Goal: Task Accomplishment & Management: Manage account settings

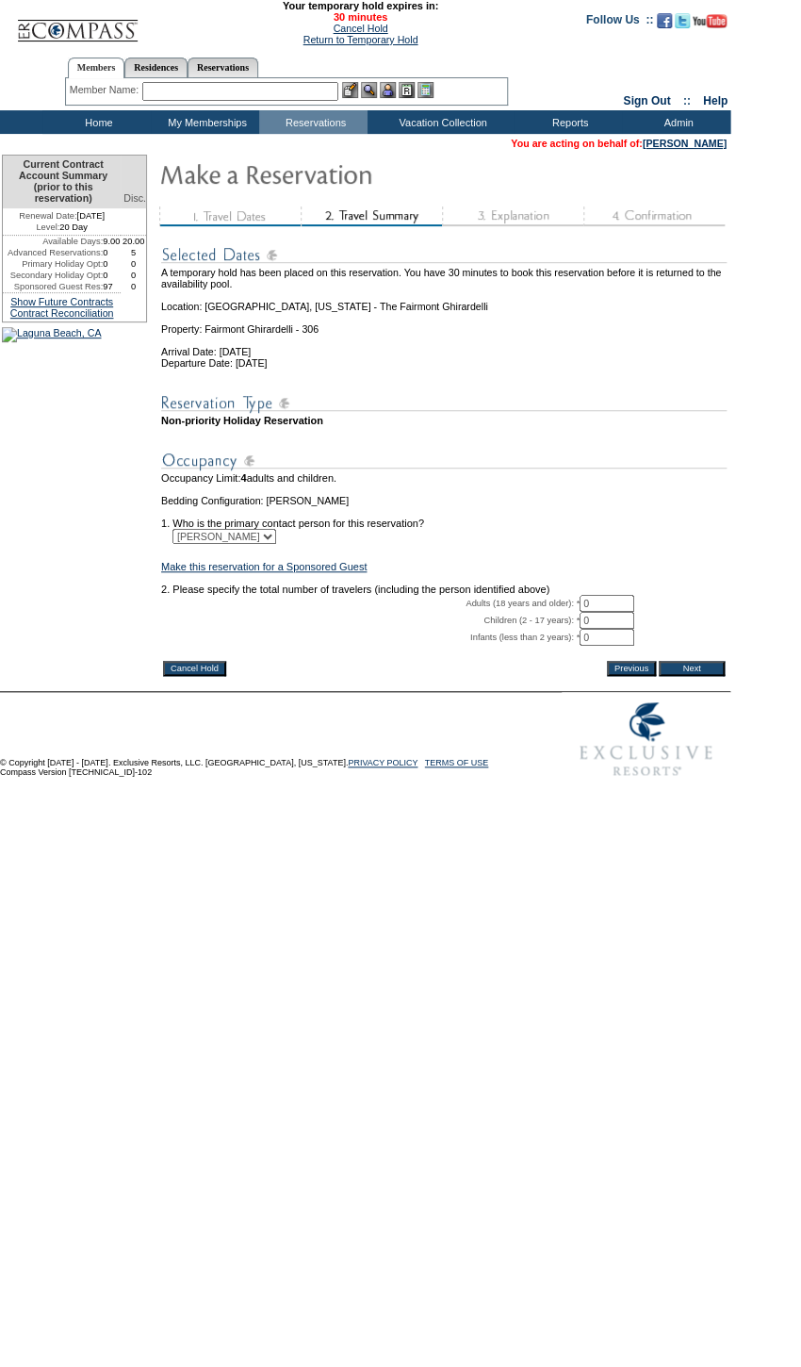
drag, startPoint x: 573, startPoint y: 637, endPoint x: 549, endPoint y: 636, distance: 24.5
click at [554, 612] on tr "Adults (18 years and older): * 0 * *" at bounding box center [444, 603] width 566 height 17
type input "1"
click at [688, 676] on input "Next" at bounding box center [692, 668] width 66 height 15
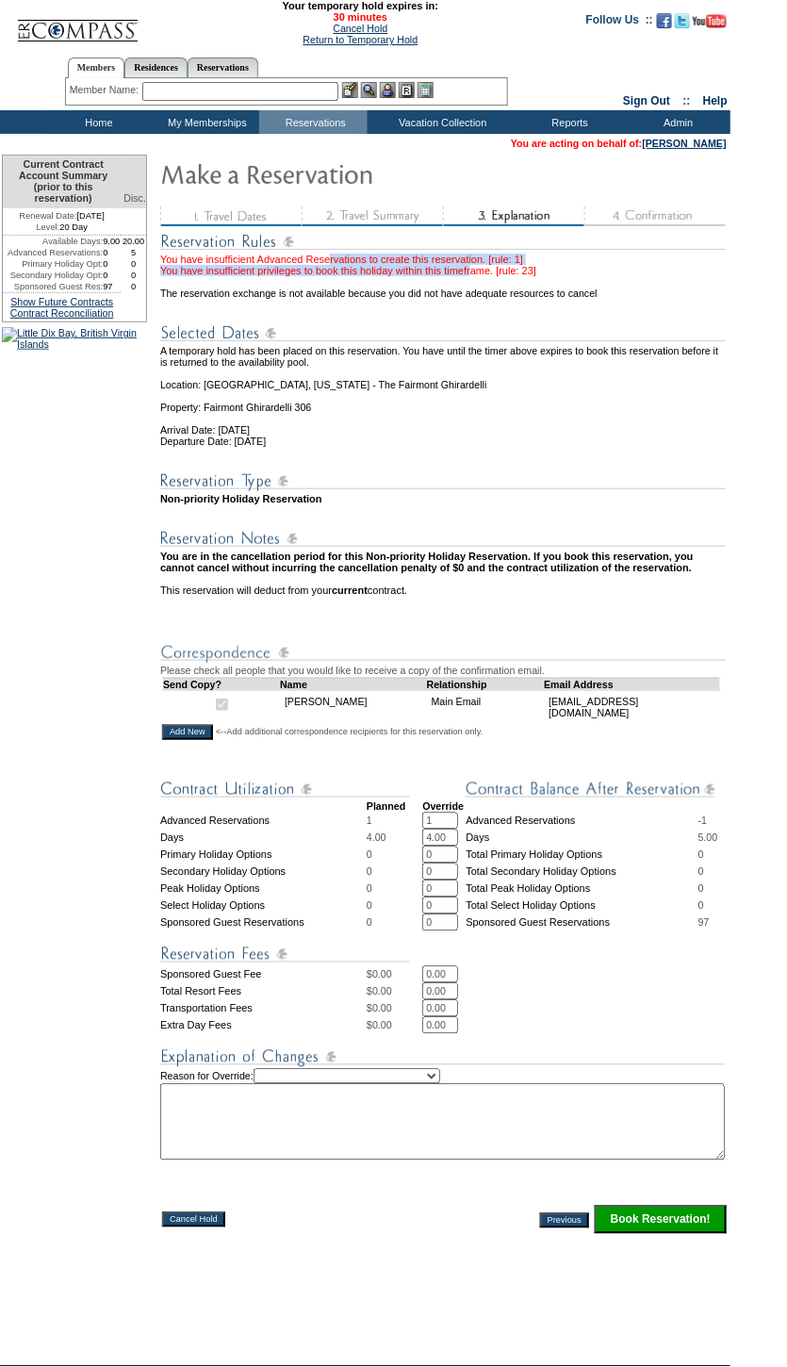
drag, startPoint x: 335, startPoint y: 271, endPoint x: 522, endPoint y: 274, distance: 187.6
click at [522, 274] on div "You have insufficient Advanced Reservations to create this reservation. [rule: …" at bounding box center [444, 265] width 568 height 23
drag, startPoint x: 522, startPoint y: 274, endPoint x: 460, endPoint y: 290, distance: 64.2
click at [460, 290] on td "The reservation exchange is not available because you did not have adequate res…" at bounding box center [444, 287] width 568 height 23
drag, startPoint x: 327, startPoint y: 276, endPoint x: 572, endPoint y: 287, distance: 245.3
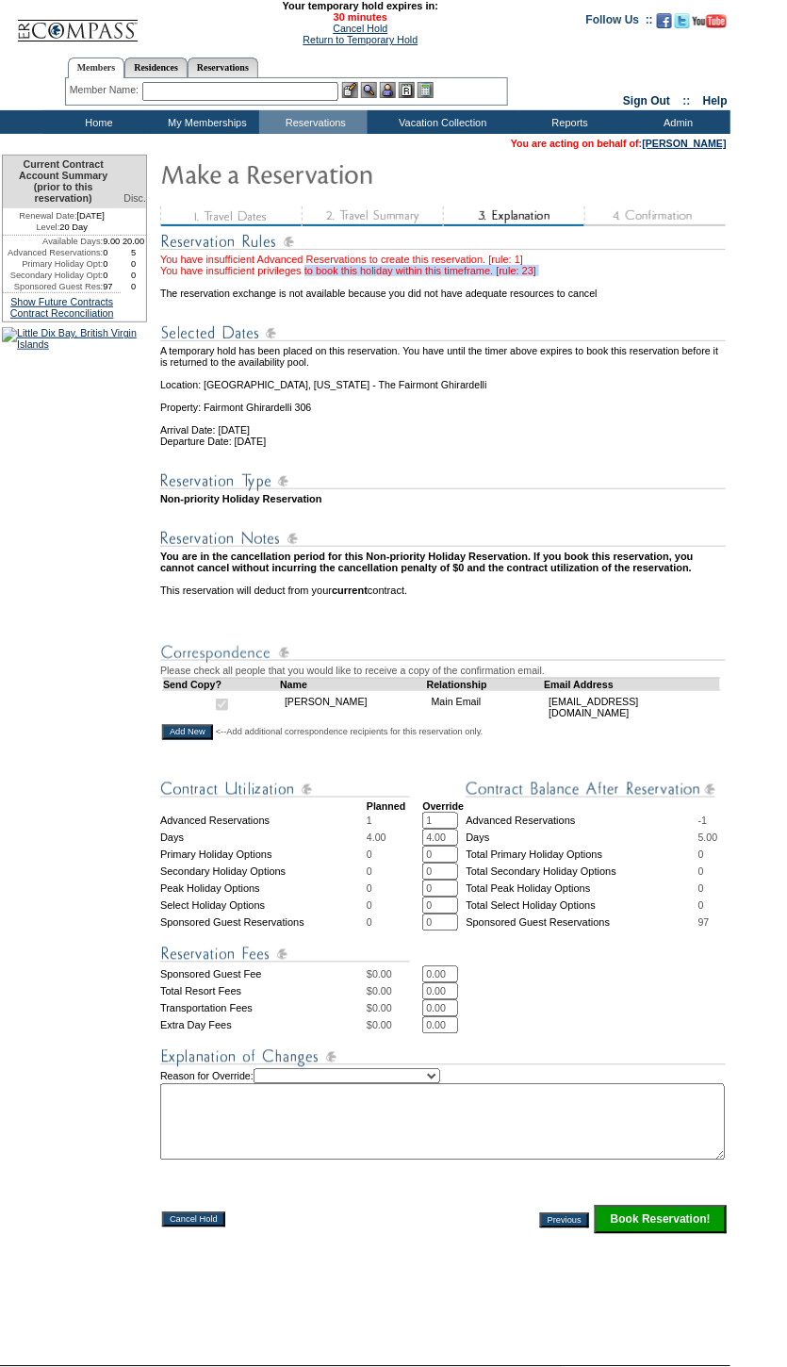
click at [572, 287] on tbody "You have insufficient Advanced Reservations to create this reservation. [rule: …" at bounding box center [444, 418] width 568 height 377
click at [658, 145] on link "[PERSON_NAME]" at bounding box center [685, 143] width 84 height 11
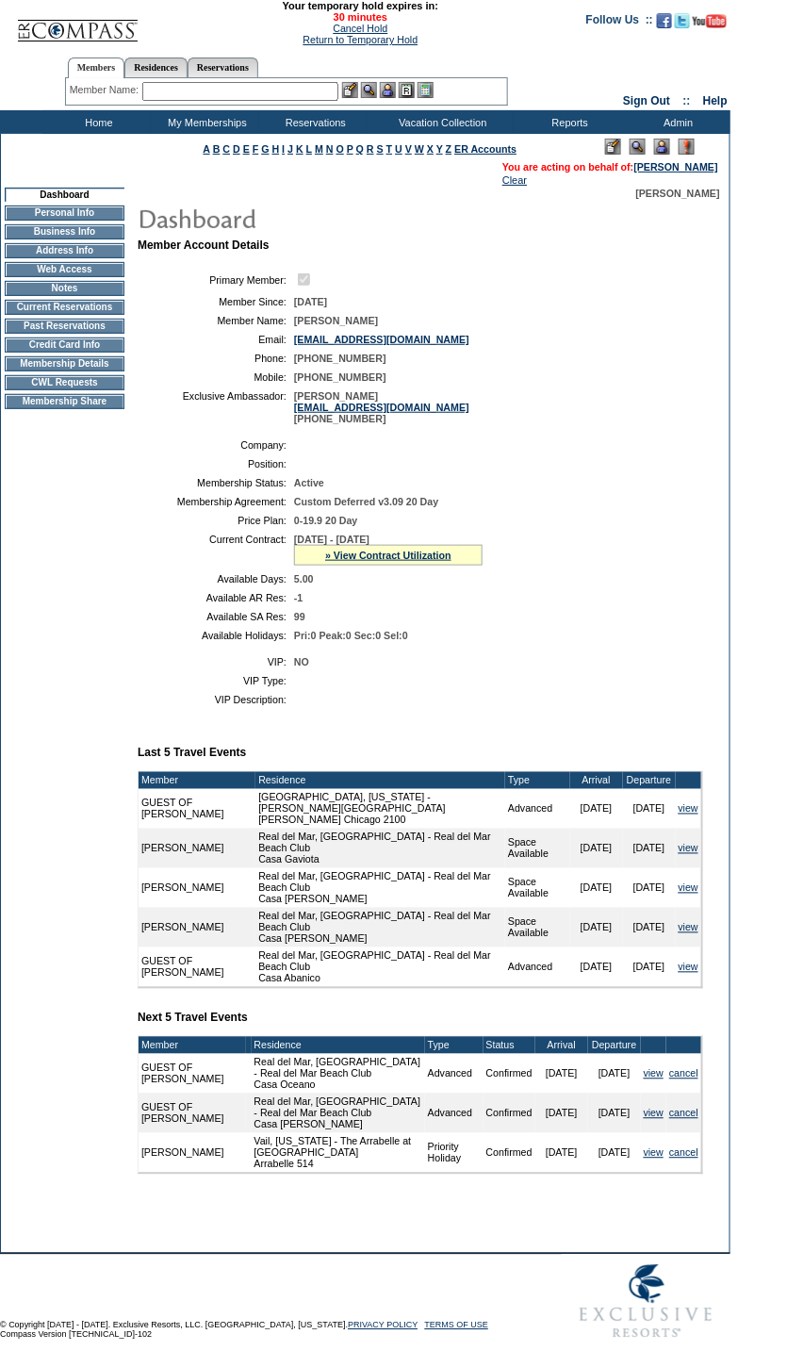
click at [94, 371] on td "Membership Details" at bounding box center [65, 363] width 120 height 15
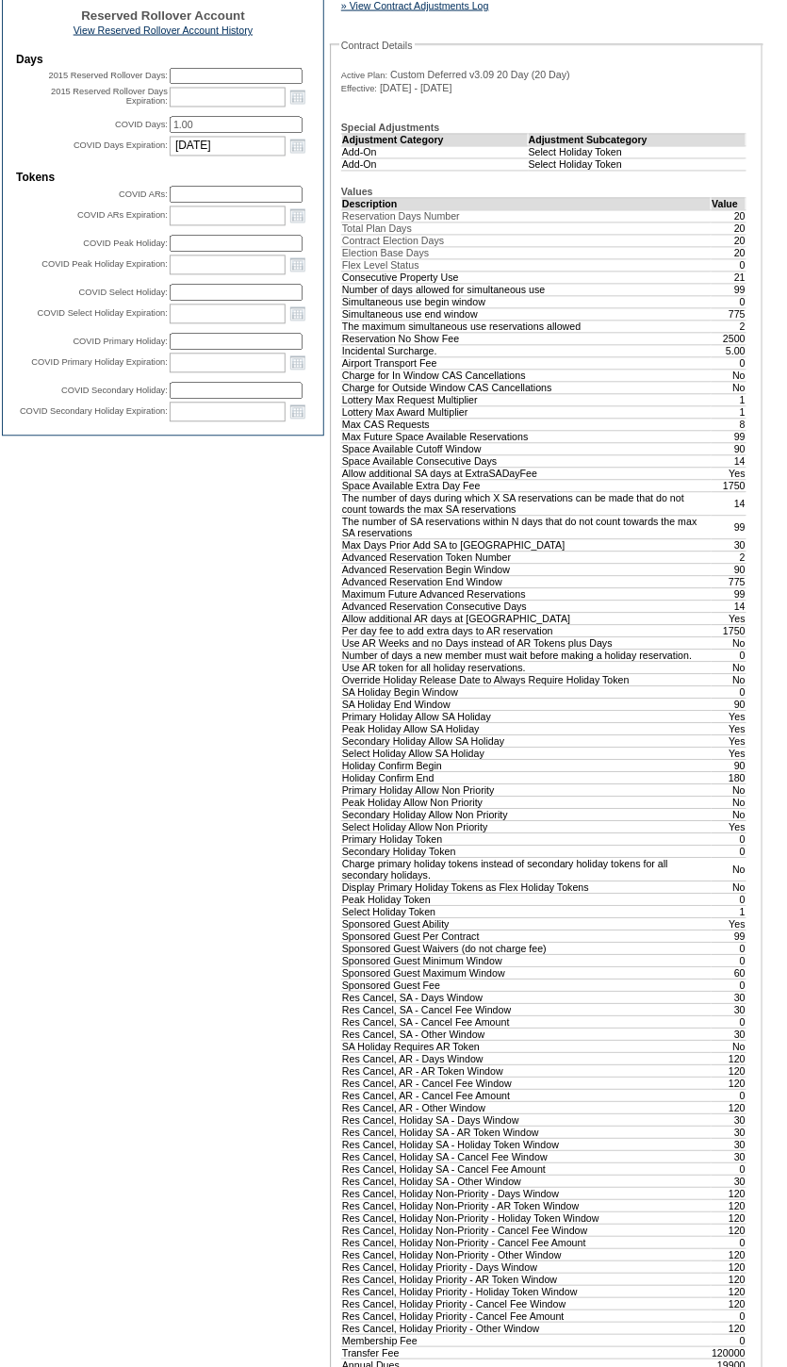
scroll to position [685, 0]
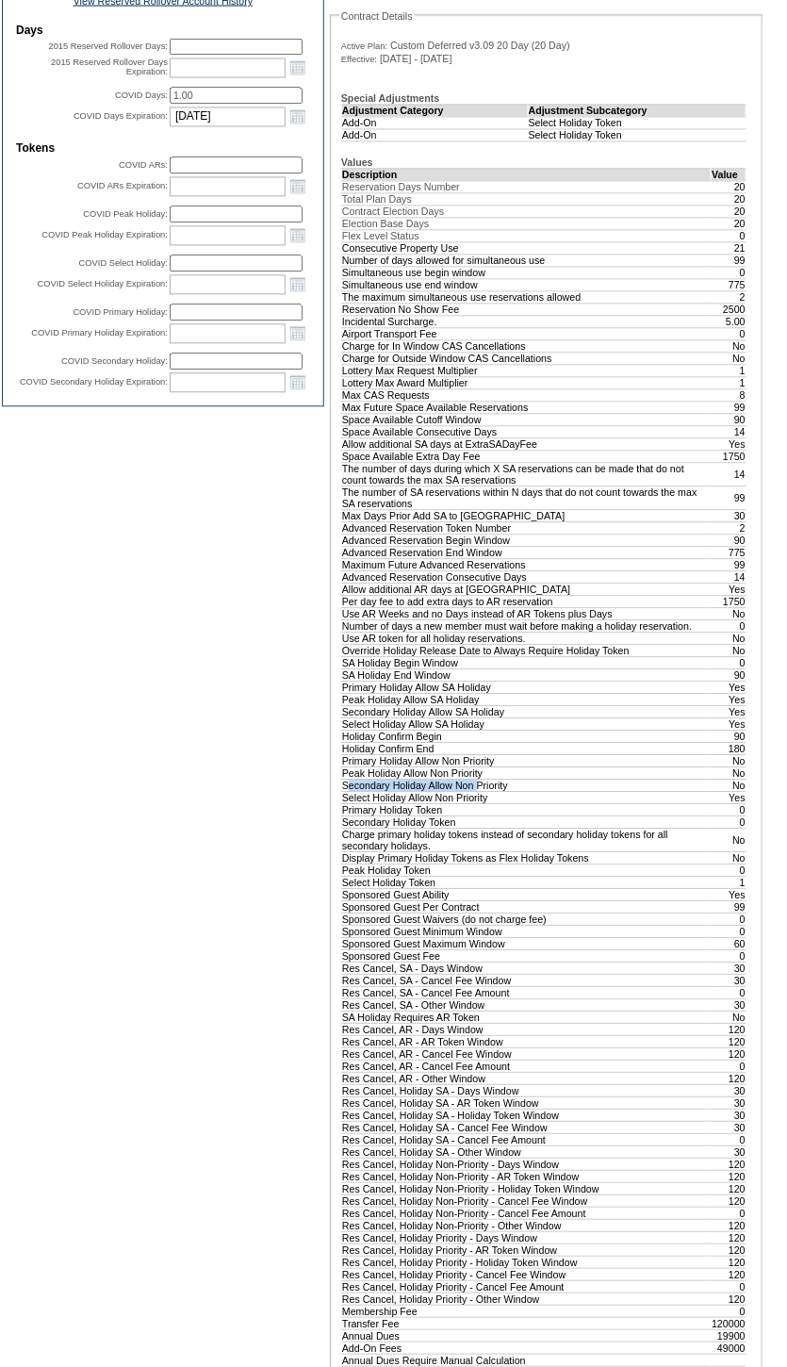
drag, startPoint x: 344, startPoint y: 1116, endPoint x: 495, endPoint y: 1119, distance: 150.8
click at [495, 792] on td "Secondary Holiday Allow Non Priority" at bounding box center [526, 785] width 369 height 12
drag, startPoint x: 495, startPoint y: 1119, endPoint x: 379, endPoint y: 1120, distance: 115.9
click at [380, 792] on td "Secondary Holiday Allow Non Priority" at bounding box center [526, 785] width 369 height 12
click at [353, 1123] on tbody "Description Value Reservation Days Number 20 Total Plan Days 20 Contract Electi…" at bounding box center [544, 878] width 404 height 1418
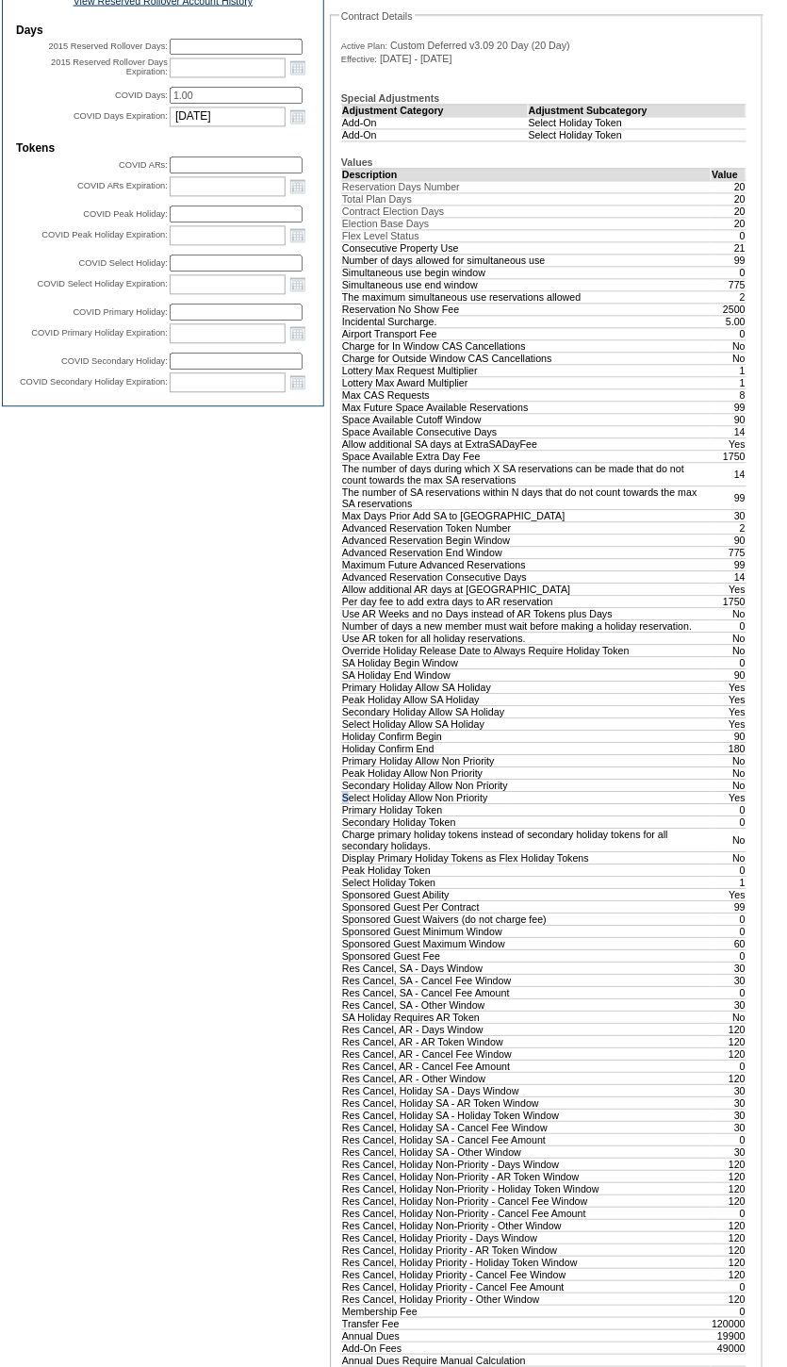
click at [347, 804] on td "Select Holiday Allow Non Priority" at bounding box center [526, 798] width 369 height 12
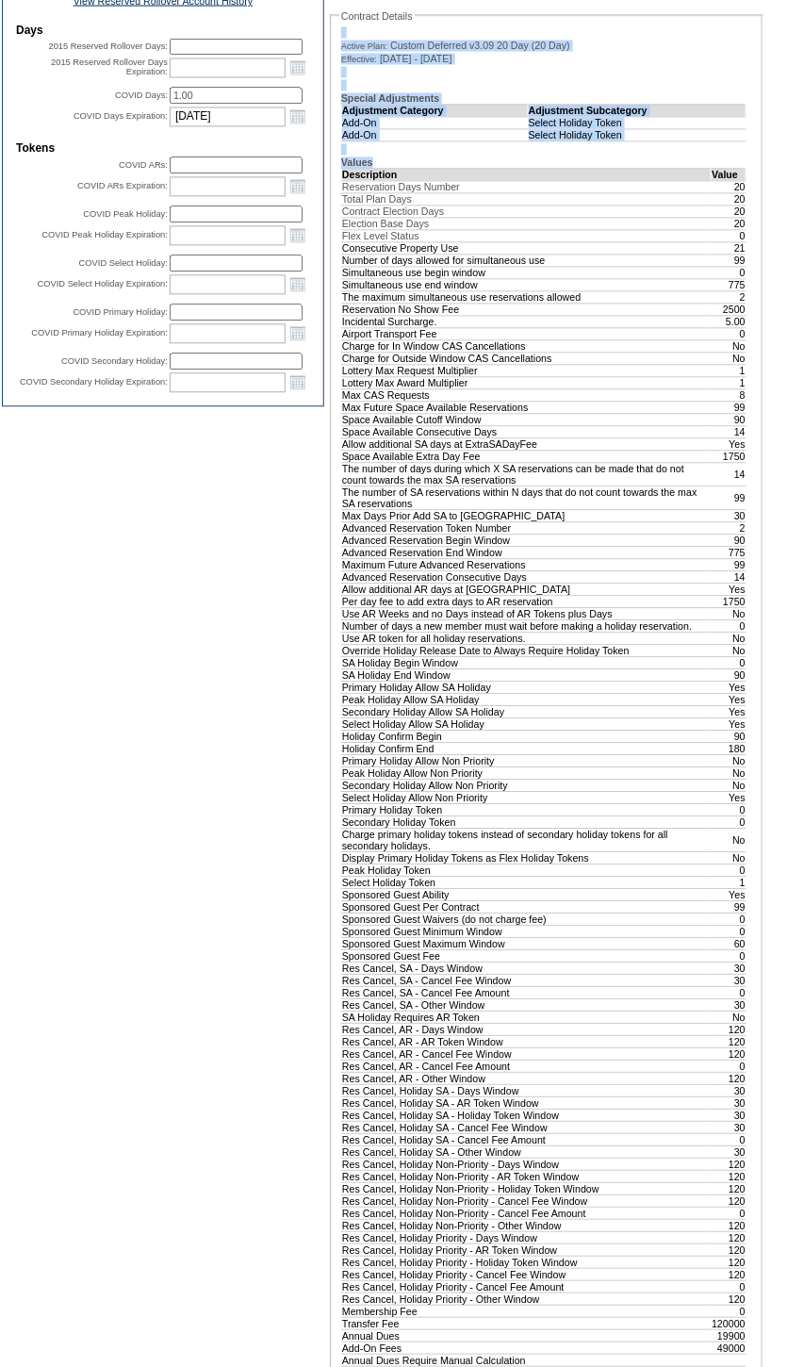
click at [339, 1127] on table "Active Plan: Custom Deferred v3.09 20 Day (20 Day) Effective: 3/1/2025 - 2/28/2…" at bounding box center [546, 807] width 415 height 1565
click at [337, 1127] on fieldset "Contract Details Active Plan: Custom Deferred v3.09 20 Day (20 Day) Effective: …" at bounding box center [547, 803] width 434 height 1587
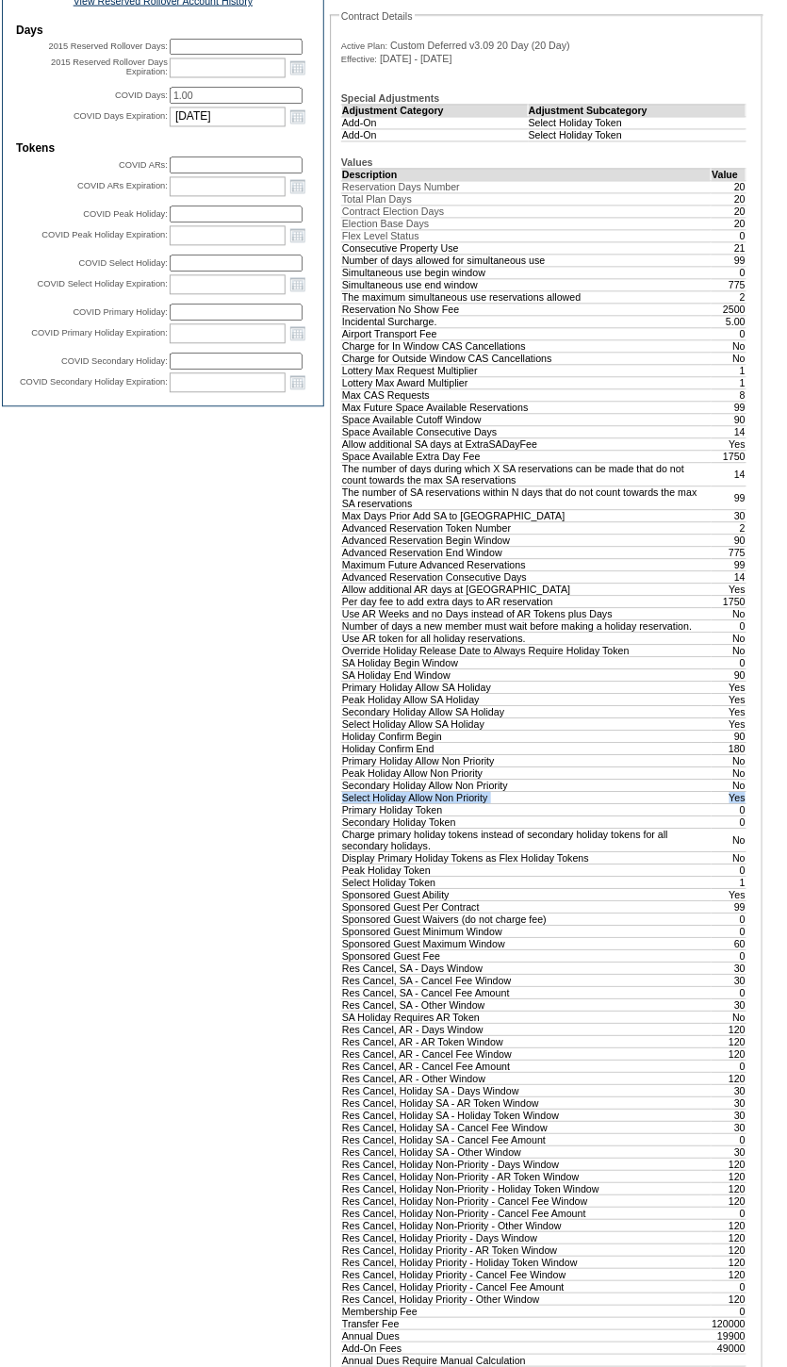
drag, startPoint x: 339, startPoint y: 1128, endPoint x: 744, endPoint y: 1128, distance: 404.3
click at [744, 1128] on table "Description Value Reservation Days Number 20 Total Plan Days 20 Contract Electi…" at bounding box center [543, 878] width 405 height 1419
drag, startPoint x: 339, startPoint y: 1104, endPoint x: 743, endPoint y: 1106, distance: 403.4
click at [743, 779] on tr "Peak Holiday Allow Non Priority No" at bounding box center [544, 773] width 404 height 12
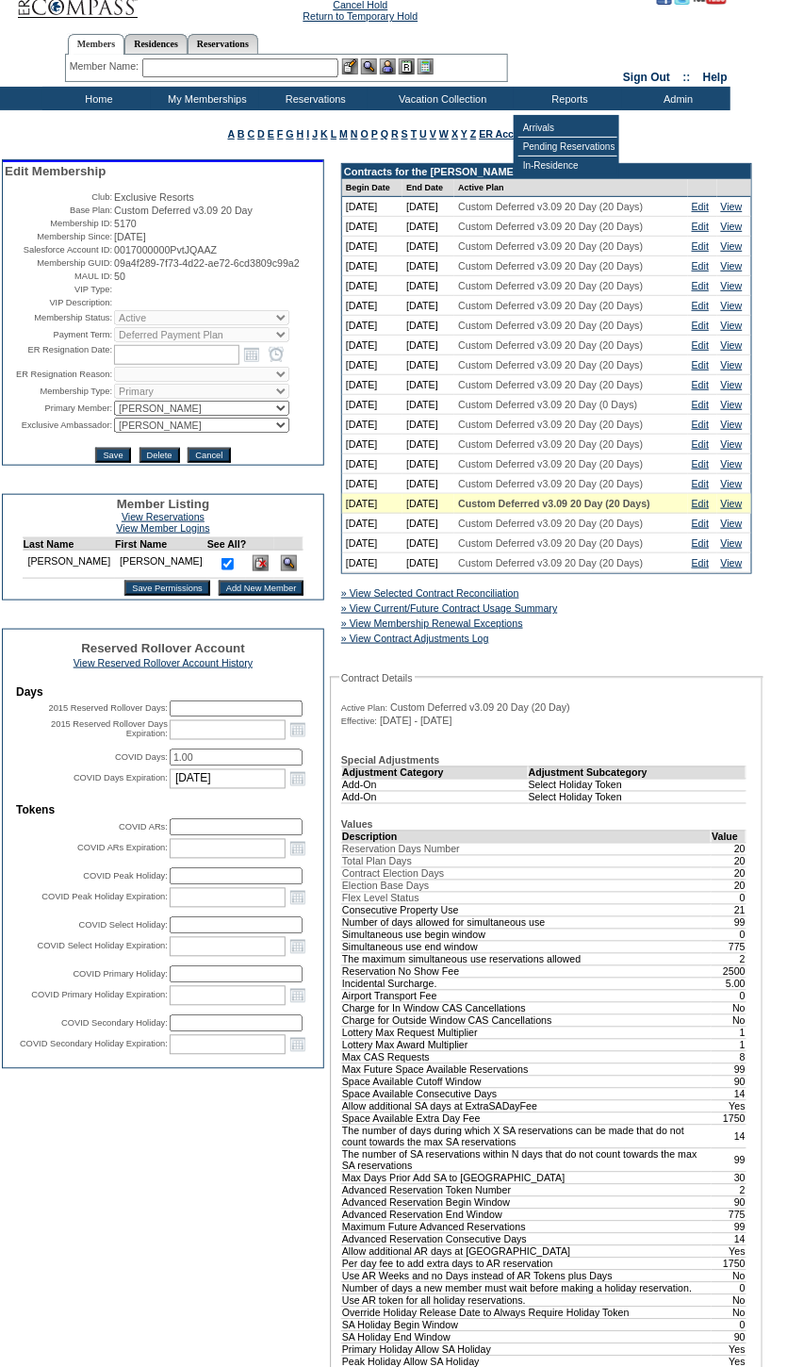
scroll to position [0, 0]
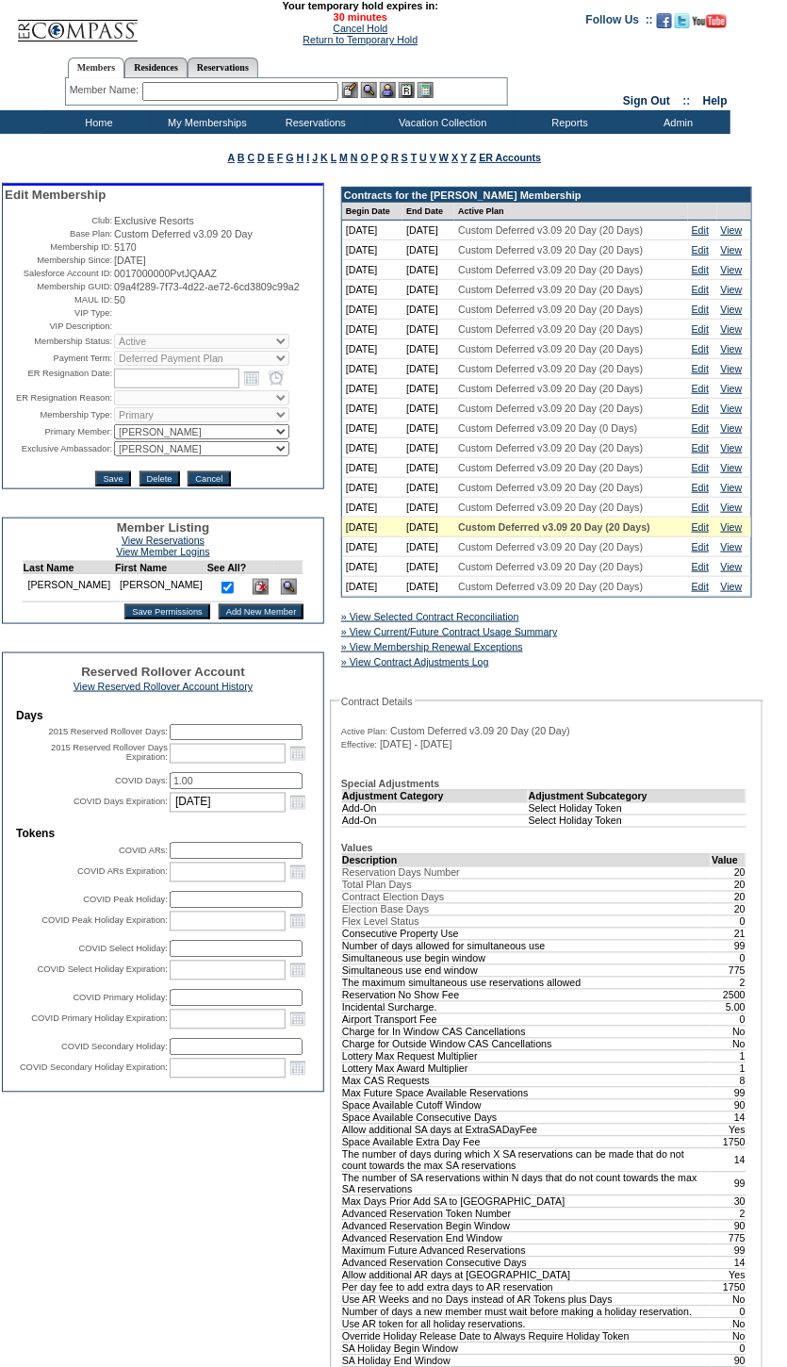
drag, startPoint x: 367, startPoint y: 31, endPoint x: 554, endPoint y: 55, distance: 189.0
click at [367, 30] on link "Cancel Hold" at bounding box center [360, 28] width 55 height 11
